Goal: Transaction & Acquisition: Purchase product/service

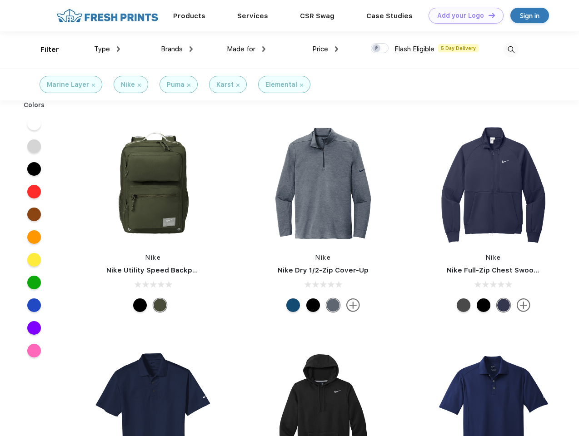
click at [463, 15] on link "Add your Logo Design Tool" at bounding box center [466, 16] width 75 height 16
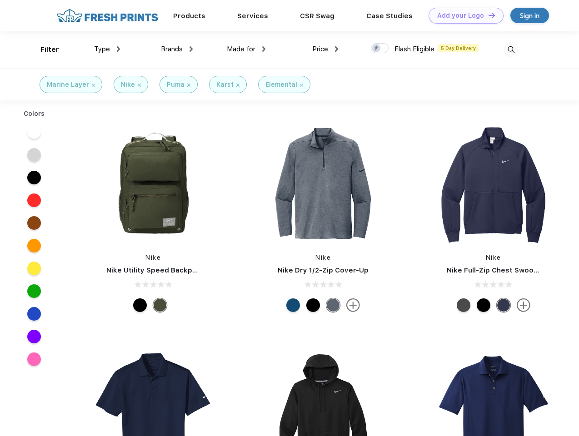
click at [0, 0] on div "Design Tool" at bounding box center [0, 0] width 0 height 0
click at [488, 15] on link "Add your Logo Design Tool" at bounding box center [466, 16] width 75 height 16
click at [44, 50] on div "Filter" at bounding box center [49, 50] width 19 height 10
click at [107, 49] on span "Type" at bounding box center [102, 49] width 16 height 8
click at [177, 49] on span "Brands" at bounding box center [172, 49] width 22 height 8
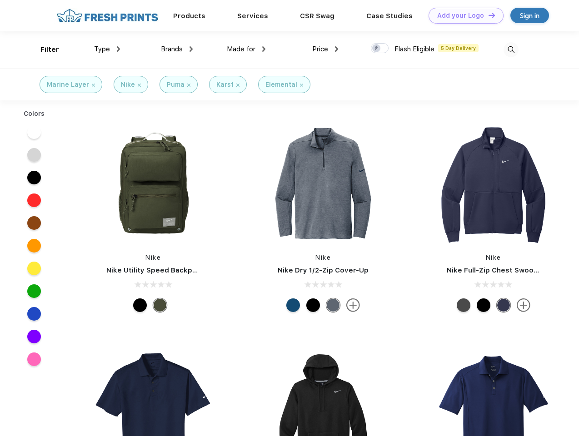
click at [246, 49] on span "Made for" at bounding box center [241, 49] width 29 height 8
click at [325, 49] on span "Price" at bounding box center [320, 49] width 16 height 8
click at [380, 49] on div at bounding box center [380, 48] width 18 height 10
click at [377, 49] on input "checkbox" at bounding box center [374, 46] width 6 height 6
click at [511, 50] on img at bounding box center [511, 49] width 15 height 15
